Goal: Find specific page/section

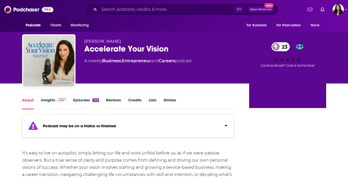
click at [118, 15] on div "⌘ K Open Advanced New" at bounding box center [181, 10] width 193 height 12
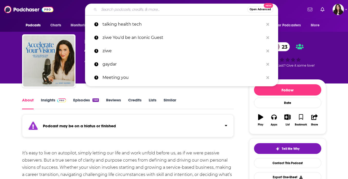
click at [122, 11] on input "Search podcasts, credits, & more..." at bounding box center [173, 9] width 148 height 8
paste input "From Vision To Creation podcast,"
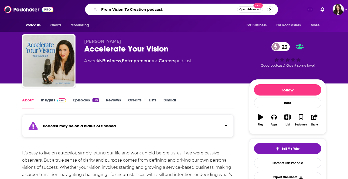
type input "From Vision To Creation podcast"
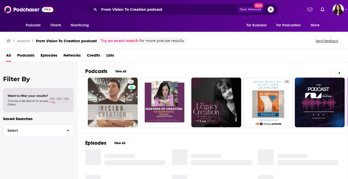
click at [87, 127] on div "4 25 16 + 65" at bounding box center [216, 103] width 262 height 50
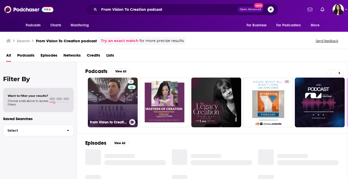
click at [92, 105] on link "4 From Vision to Creation" at bounding box center [113, 103] width 50 height 50
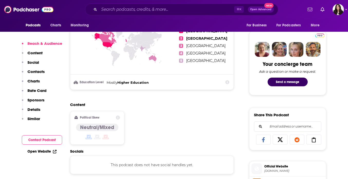
scroll to position [326, 0]
